Goal: Information Seeking & Learning: Learn about a topic

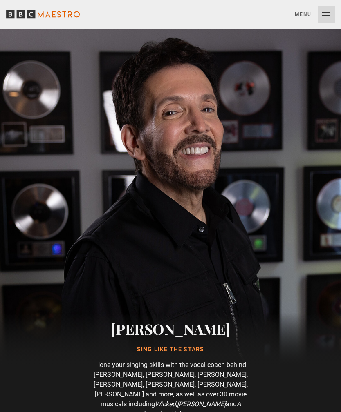
click at [321, 16] on button "Menu Close" at bounding box center [315, 14] width 40 height 17
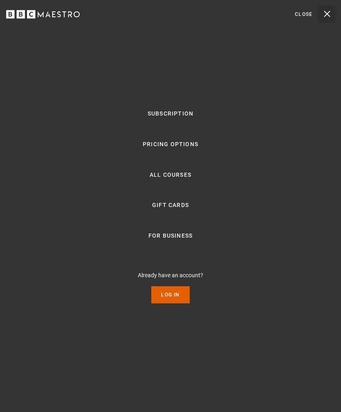
scroll to position [0, 152]
click at [172, 304] on link "Log In" at bounding box center [170, 294] width 38 height 17
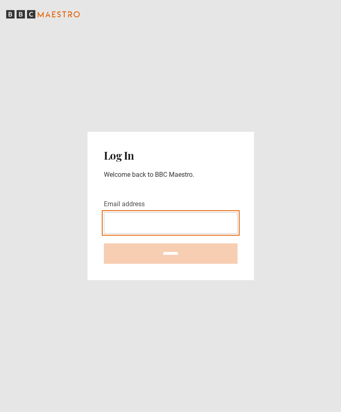
type input "**********"
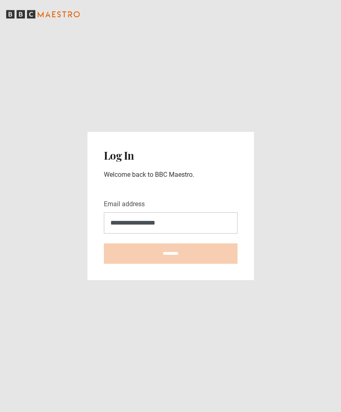
click at [170, 264] on input "********" at bounding box center [171, 253] width 134 height 20
type input "**********"
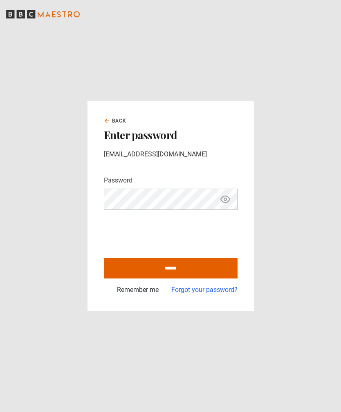
click at [203, 279] on input "******" at bounding box center [171, 268] width 134 height 20
type input "**********"
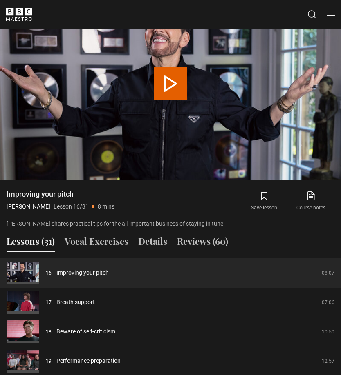
click at [150, 236] on button "Details" at bounding box center [152, 243] width 29 height 17
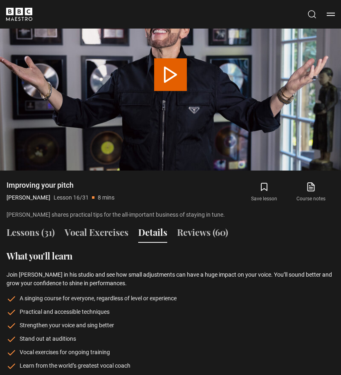
scroll to position [651, 0]
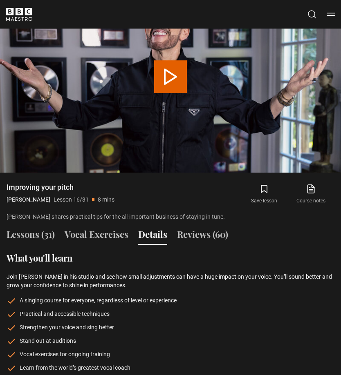
click at [32, 228] on button "Lessons (31)" at bounding box center [31, 236] width 48 height 17
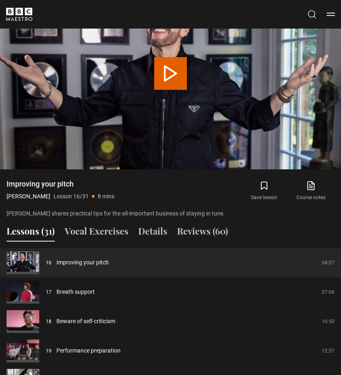
scroll to position [654, 0]
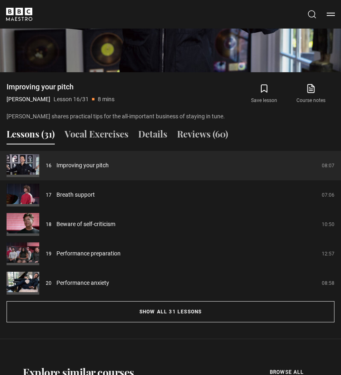
click at [216, 302] on button "Show all 31 lessons" at bounding box center [171, 312] width 328 height 21
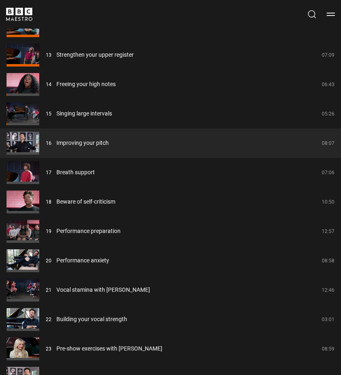
scroll to position [1244, 0]
click at [107, 139] on link "Improving your pitch" at bounding box center [82, 143] width 52 height 9
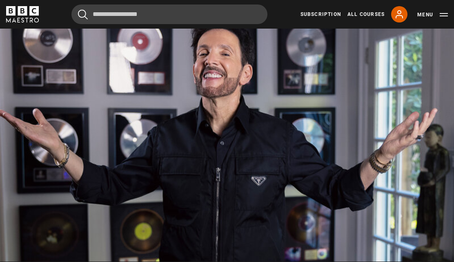
scroll to position [430, 0]
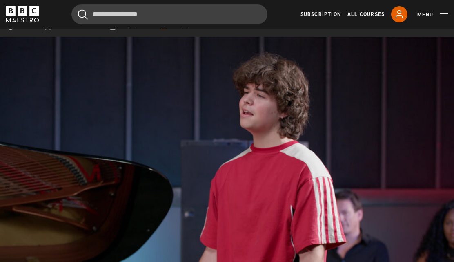
scroll to position [396, 0]
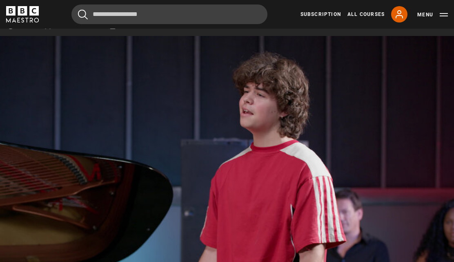
click at [287, 224] on video-js "Video Player is loading. Play Lesson Breath support 10s Skip Back 10 seconds Pa…" at bounding box center [227, 164] width 454 height 256
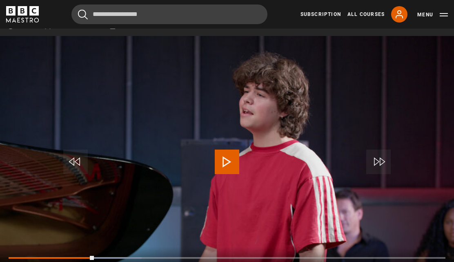
click at [90, 257] on div "Progress Bar" at bounding box center [51, 258] width 85 height 2
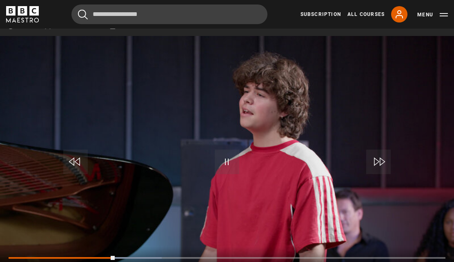
click at [113, 257] on div "Progress Bar" at bounding box center [62, 258] width 106 height 2
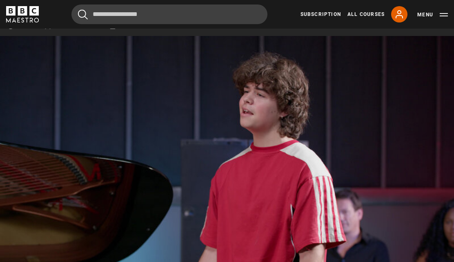
click at [118, 252] on video-js "Video Player is loading. Play Lesson Breath support 10s Skip Back 10 seconds Pa…" at bounding box center [227, 164] width 454 height 256
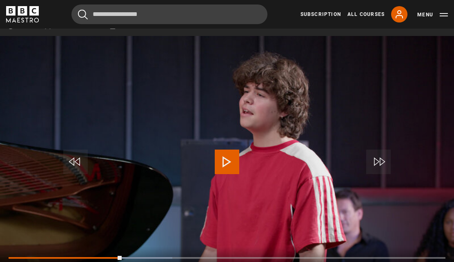
click at [121, 257] on div "Progress Bar" at bounding box center [65, 258] width 113 height 2
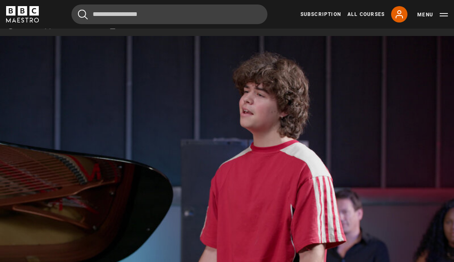
click at [127, 251] on video-js "Video Player is loading. Play Lesson Breath support 10s Skip Back 10 seconds Pa…" at bounding box center [227, 164] width 454 height 256
click at [183, 221] on video-js "Video Player is loading. Play Lesson Breath support 10s Skip Back 10 seconds Pa…" at bounding box center [227, 164] width 454 height 256
click at [223, 246] on video-js "Video Player is loading. Play Lesson Breath support 10s Skip Back 10 seconds Pa…" at bounding box center [227, 164] width 454 height 256
click at [377, 175] on video-js "Video Player is loading. Play Lesson Breath support 10s Skip Back 10 seconds Pa…" at bounding box center [227, 164] width 454 height 256
click at [287, 183] on video-js "Video Player is loading. Play Lesson Breath support 10s Skip Back 10 seconds Pa…" at bounding box center [227, 164] width 454 height 256
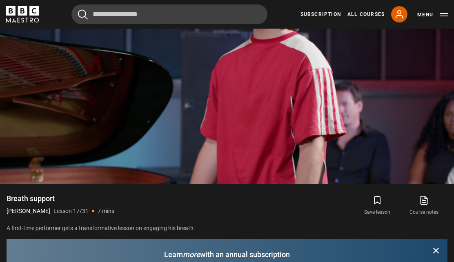
scroll to position [478, 0]
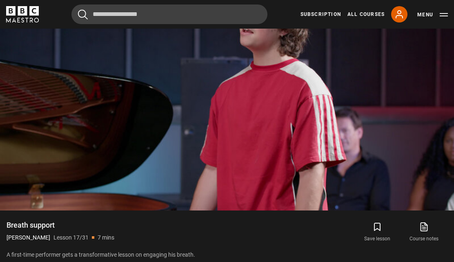
click at [252, 101] on video-js "Video Player is loading. Play Lesson Breath support 10s Skip Back 10 seconds Pa…" at bounding box center [227, 83] width 454 height 256
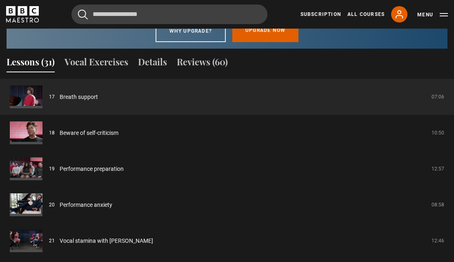
scroll to position [760, 0]
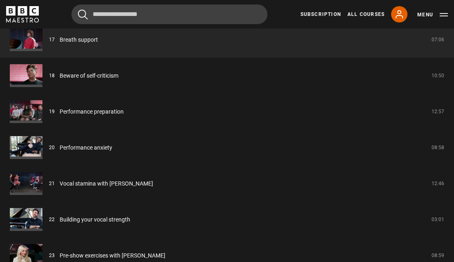
scroll to position [1429, 0]
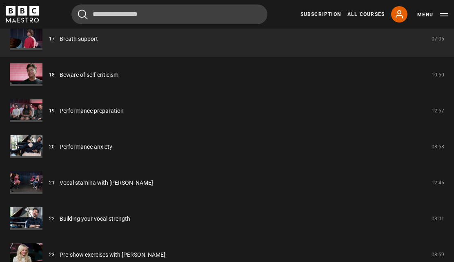
click at [118, 251] on link "Pre-show exercises with [PERSON_NAME]" at bounding box center [113, 255] width 106 height 9
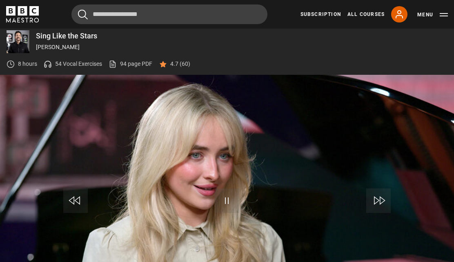
scroll to position [379, 0]
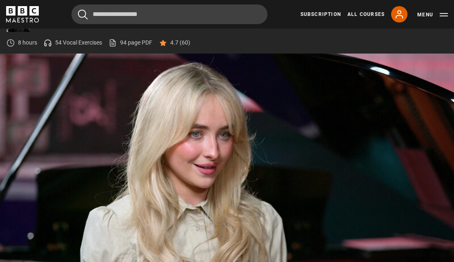
click at [215, 199] on video-js "Video Player is loading. Play Lesson Pre-show exercises with Sabrina Carpenter …" at bounding box center [227, 182] width 454 height 256
click at [104, 228] on video-js "Video Player is loading. Play Lesson Pre-show exercises with Sabrina Carpenter …" at bounding box center [227, 182] width 454 height 256
click at [205, 199] on video-js "Video Player is loading. Play Lesson Pre-show exercises with Sabrina Carpenter …" at bounding box center [227, 182] width 454 height 256
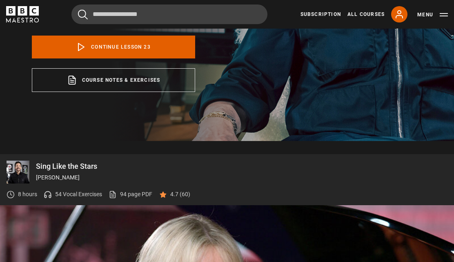
scroll to position [227, 0]
click at [80, 183] on div "8 hours 54 Vocal Exercises 94 page PDF (opens in new tab) 4.7 (60)" at bounding box center [99, 194] width 184 height 22
click at [77, 189] on div "8 hours 54 Vocal Exercises 94 page PDF (opens in new tab) 4.7 (60)" at bounding box center [99, 194] width 184 height 22
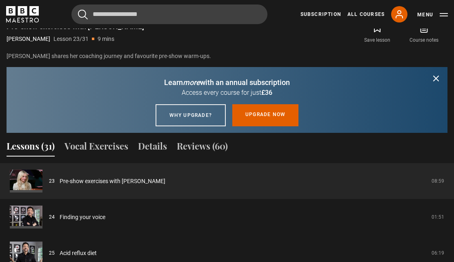
scroll to position [684, 0]
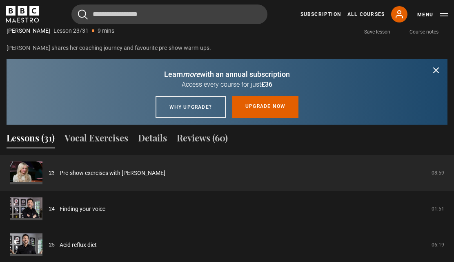
click at [105, 132] on button "Vocal Exercises" at bounding box center [97, 140] width 64 height 17
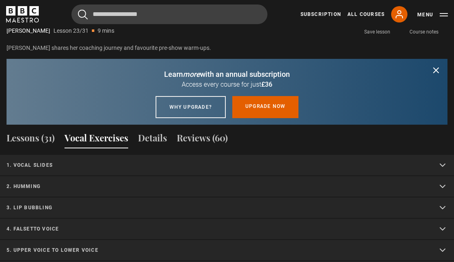
scroll to position [684, 0]
click at [40, 176] on summary "2. Humming" at bounding box center [227, 186] width 454 height 21
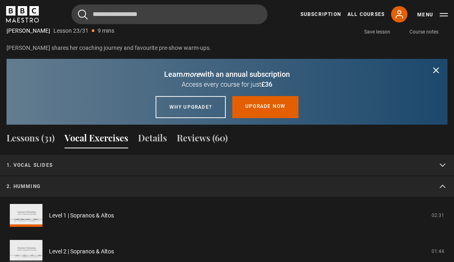
click at [95, 211] on link "Level 1 | Sopranos & Altos" at bounding box center [81, 215] width 65 height 9
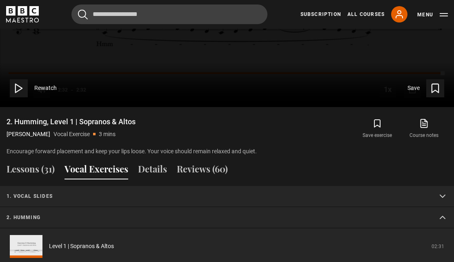
scroll to position [580, 0]
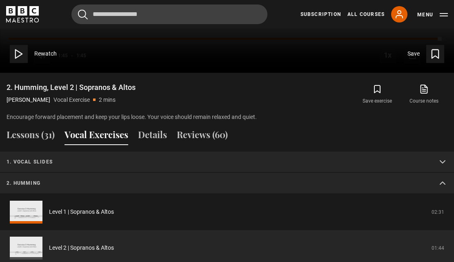
scroll to position [617, 0]
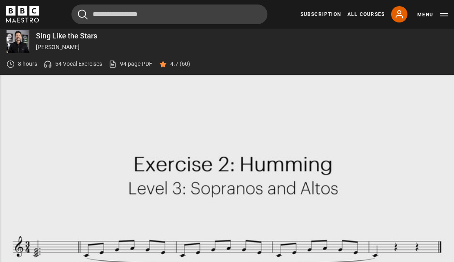
scroll to position [358, 0]
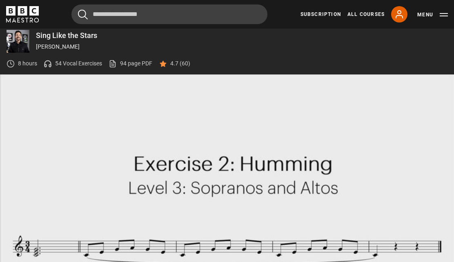
click at [200, 179] on video-js "Video Player is loading. Play Video 10s Skip Back 10 seconds Pause 10s Skip For…" at bounding box center [227, 202] width 454 height 256
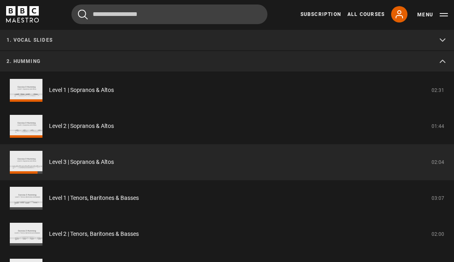
scroll to position [738, 0]
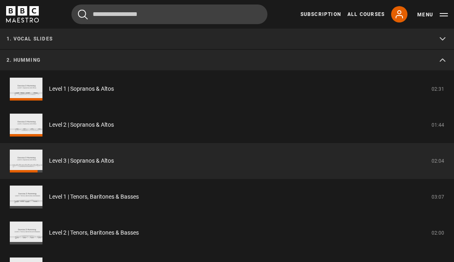
click at [114, 157] on link "Level 3 | Sopranos & Altos" at bounding box center [81, 160] width 65 height 9
click at [49, 156] on link "Level 3 | Sopranos & Altos" at bounding box center [81, 160] width 65 height 9
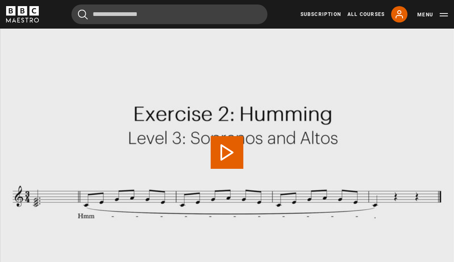
scroll to position [406, 0]
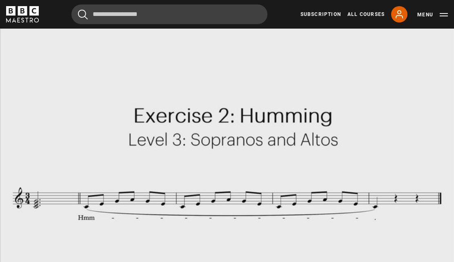
click at [270, 166] on video-js "Video Player is loading. Play Video 10s Skip Back 10 seconds Pause 10s Skip For…" at bounding box center [227, 154] width 454 height 256
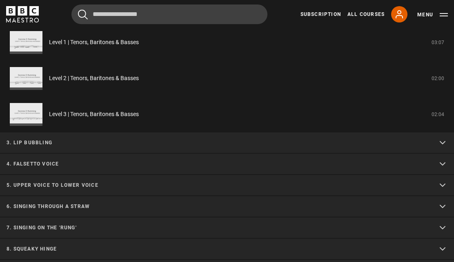
scroll to position [895, 0]
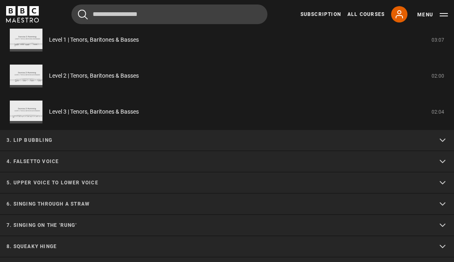
click at [29, 151] on summary "4. Falsetto voice" at bounding box center [227, 161] width 454 height 21
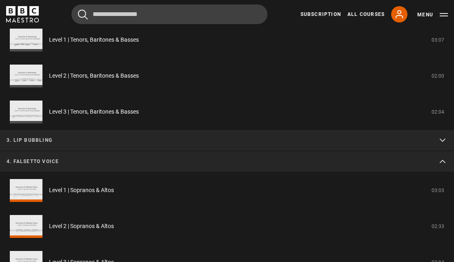
click at [71, 186] on link "Level 1 | Sopranos & Altos" at bounding box center [81, 190] width 65 height 9
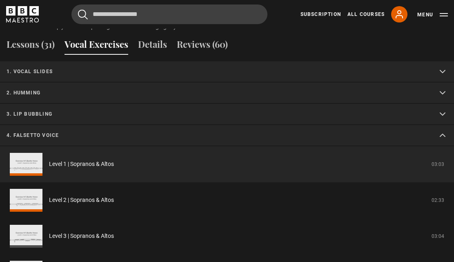
scroll to position [710, 0]
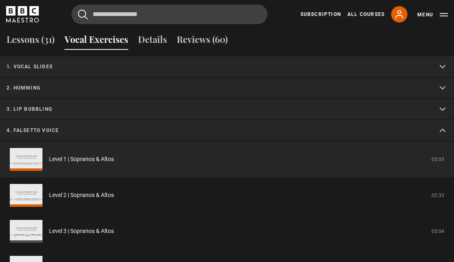
click at [66, 191] on link "Level 2 | Sopranos & Altos" at bounding box center [81, 195] width 65 height 9
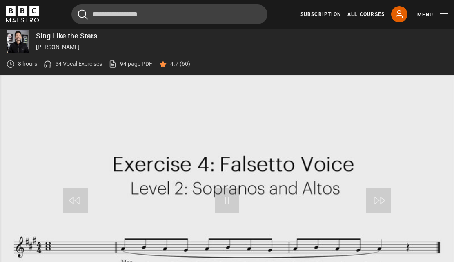
scroll to position [379, 0]
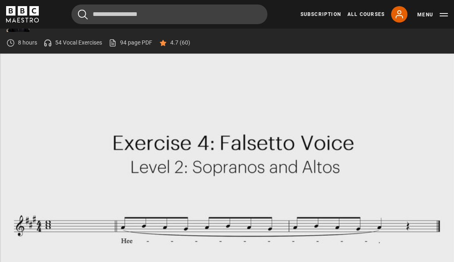
click at [199, 145] on video-js "Video Player is loading. Play Video 10s Skip Back 10 seconds Pause 10s Skip For…" at bounding box center [227, 182] width 454 height 256
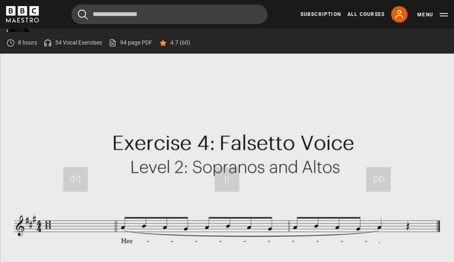
click at [220, 175] on span "Video Player" at bounding box center [227, 179] width 25 height 25
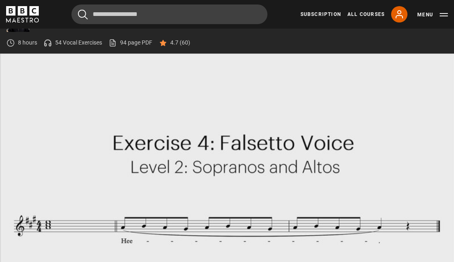
click at [263, 156] on video-js "Video Player is loading. Play Video 10s Skip Back 10 seconds Pause 10s Skip For…" at bounding box center [227, 182] width 454 height 256
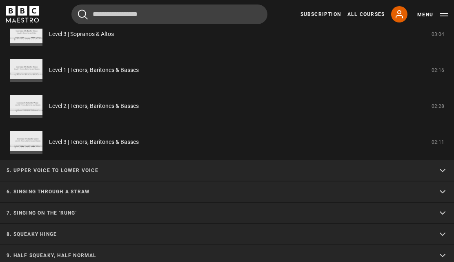
scroll to position [907, 0]
click at [63, 209] on p "7. Singing on the 'rung'" at bounding box center [218, 212] width 422 height 7
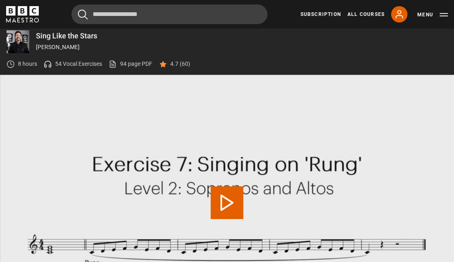
click at [224, 186] on button "Play Video" at bounding box center [227, 202] width 33 height 33
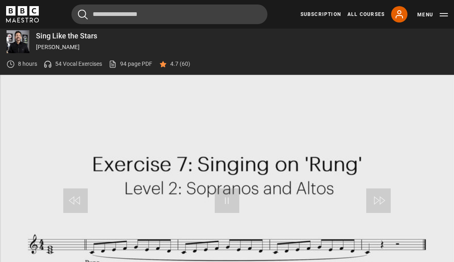
scroll to position [379, 0]
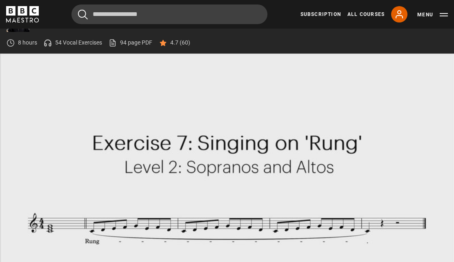
click at [254, 165] on video-js "Video Player is loading. Play Video 10s Skip Back 10 seconds Pause 10s Skip For…" at bounding box center [227, 182] width 454 height 256
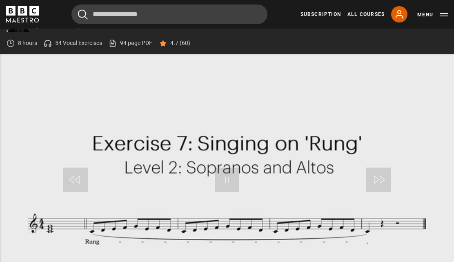
scroll to position [380, 0]
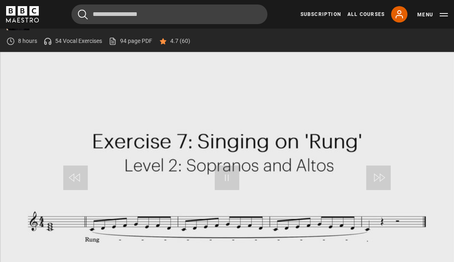
click at [199, 183] on video-js "Video Player is loading. Play Video 10s Skip Back 10 seconds Pause 10s Skip For…" at bounding box center [227, 180] width 454 height 256
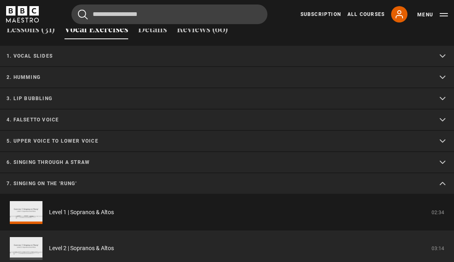
scroll to position [721, 0]
click at [80, 135] on summary "5. Upper voice to lower voice" at bounding box center [227, 141] width 454 height 21
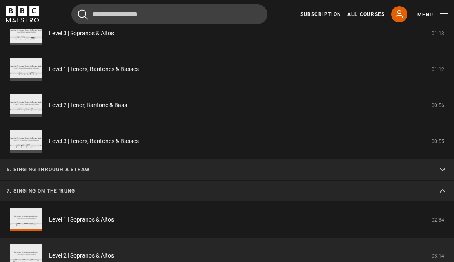
scroll to position [936, 0]
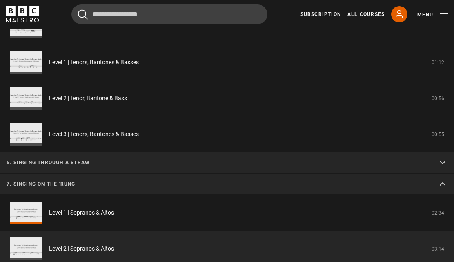
click at [72, 178] on summary "7. Singing on the 'rung'" at bounding box center [227, 184] width 454 height 21
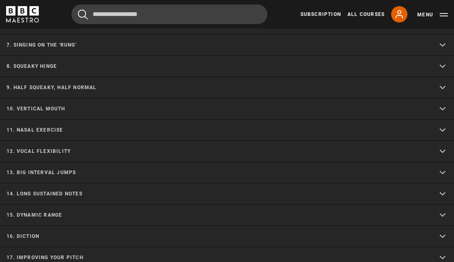
scroll to position [1075, 0]
click at [243, 205] on summary "15. Dynamic range" at bounding box center [227, 215] width 454 height 21
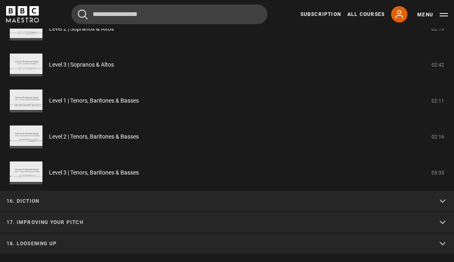
click at [41, 239] on summary "18. Loosening up" at bounding box center [227, 244] width 454 height 21
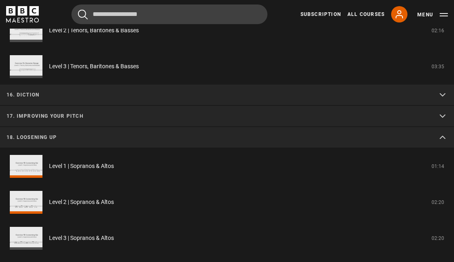
scroll to position [1436, 0]
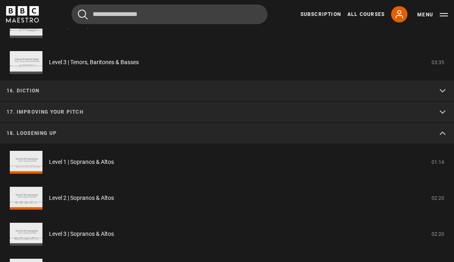
click at [92, 158] on link "Level 1 | Sopranos & Altos" at bounding box center [81, 162] width 65 height 9
click at [96, 158] on link "Level 1 | Sopranos & Altos" at bounding box center [81, 162] width 65 height 9
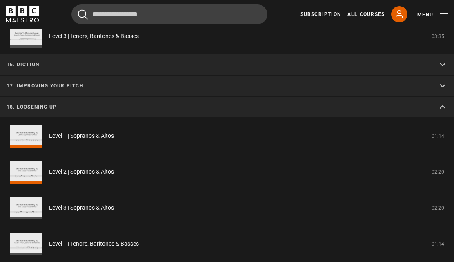
click at [96, 132] on link "Level 1 | Sopranos & Altos" at bounding box center [81, 136] width 65 height 9
click at [83, 140] on link "Level 1 | Sopranos & Altos" at bounding box center [81, 136] width 65 height 9
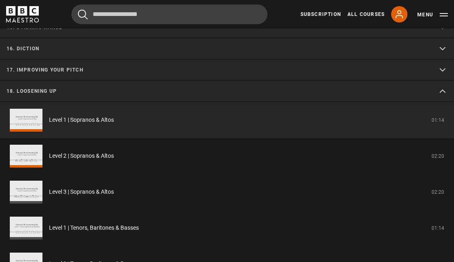
scroll to position [1047, 0]
click at [68, 151] on link "Level 2 | Sopranos & Altos" at bounding box center [81, 155] width 65 height 9
click at [81, 151] on link "Level 2 | Sopranos & Altos" at bounding box center [81, 155] width 65 height 9
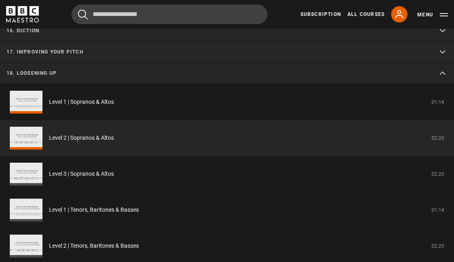
scroll to position [1064, 0]
click at [96, 170] on link "Level 3 | Sopranos & Altos" at bounding box center [81, 174] width 65 height 9
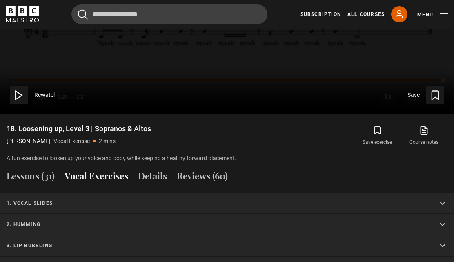
scroll to position [574, 0]
click at [22, 200] on summary "1. Vocal slides" at bounding box center [227, 203] width 454 height 21
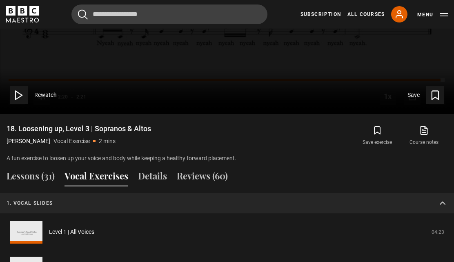
click at [65, 228] on link "Level 1 | All Voices" at bounding box center [71, 232] width 45 height 9
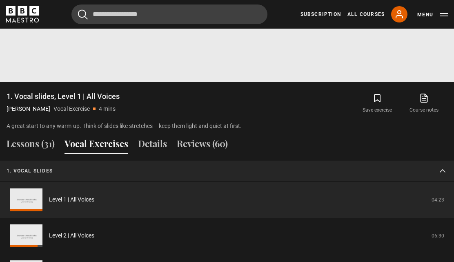
scroll to position [606, 0]
click at [81, 231] on link "Level 2 | All Voices" at bounding box center [71, 235] width 45 height 9
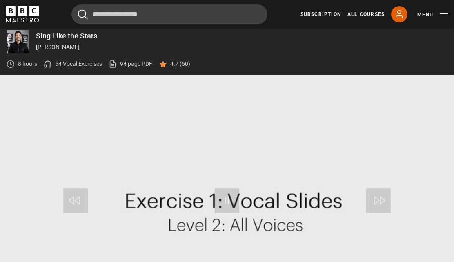
scroll to position [379, 0]
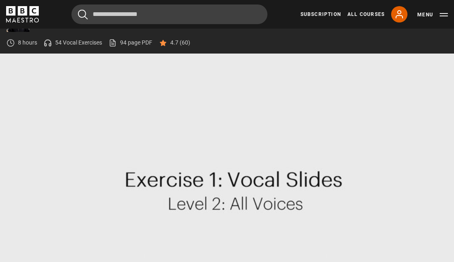
click at [137, 195] on video-js "Video Player is loading. Play Video 10s Skip Back 10 seconds Pause 10s Skip For…" at bounding box center [227, 182] width 454 height 256
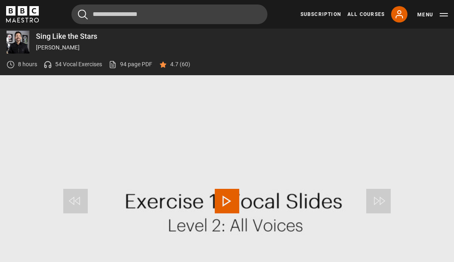
scroll to position [354, 0]
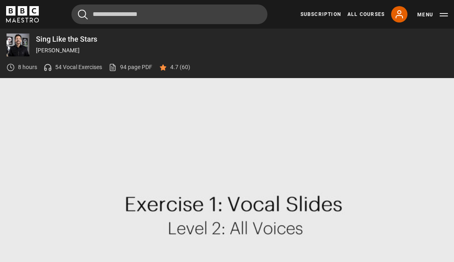
click at [270, 284] on video-js "Video Player is loading. Play Video 10s Skip Back 10 seconds Pause 10s Skip For…" at bounding box center [227, 206] width 454 height 256
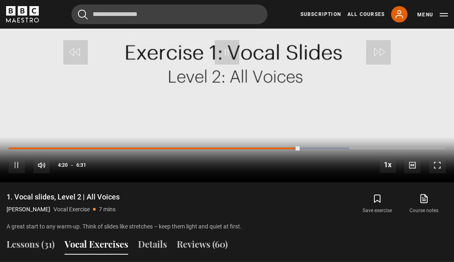
scroll to position [580, 0]
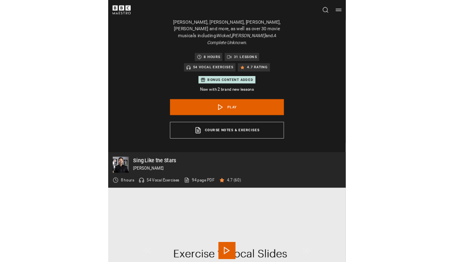
scroll to position [405, 0]
